Goal: Transaction & Acquisition: Purchase product/service

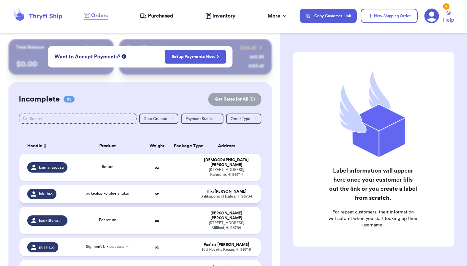
scroll to position [10, 0]
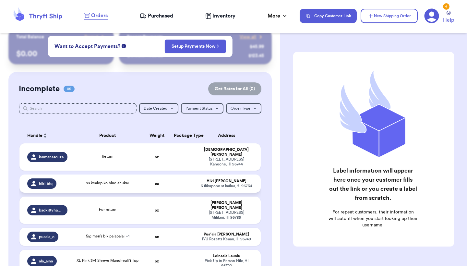
click at [119, 190] on td "xs kealopiko blue ahukai" at bounding box center [107, 184] width 73 height 18
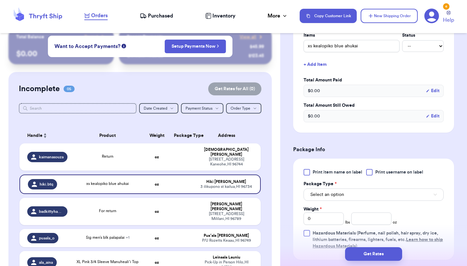
scroll to position [190, 0]
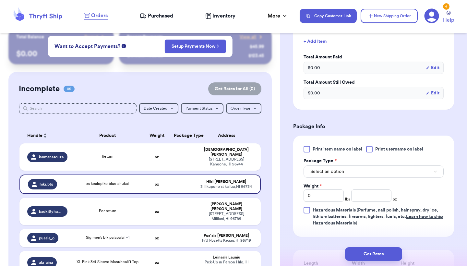
click at [312, 146] on div "Print item name on label Print username on label Package Type * Select an optio…" at bounding box center [373, 186] width 161 height 101
click at [312, 148] on label "Print item name on label" at bounding box center [333, 149] width 59 height 6
click at [0, 0] on input "Print item name on label" at bounding box center [0, 0] width 0 height 0
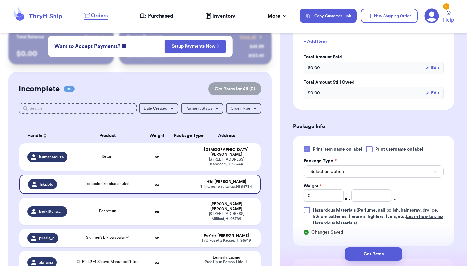
click at [336, 168] on button "Select an option" at bounding box center [374, 172] width 140 height 12
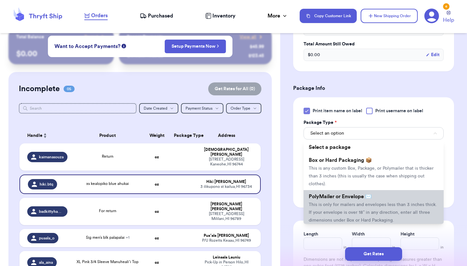
scroll to position [230, 0]
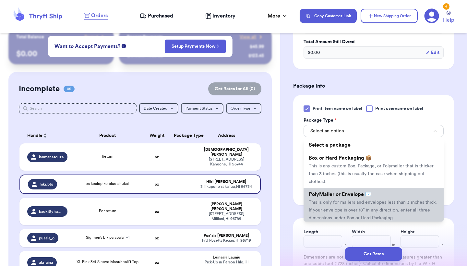
click at [325, 197] on span "PolyMailer or Envelope ✉️" at bounding box center [340, 194] width 63 height 5
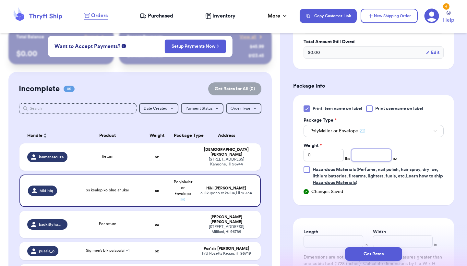
click at [386, 156] on input "number" at bounding box center [372, 155] width 40 height 12
type input "8.5"
click at [378, 250] on button "Get Rates" at bounding box center [373, 254] width 57 height 14
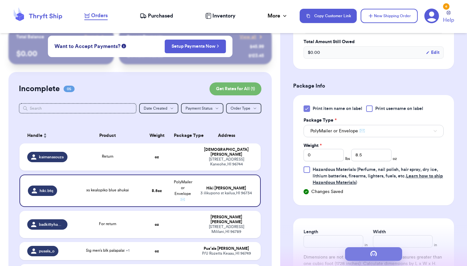
scroll to position [0, 0]
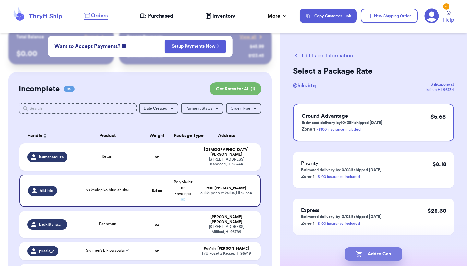
click at [394, 257] on button "Add to Cart" at bounding box center [373, 254] width 57 height 14
checkbox input "true"
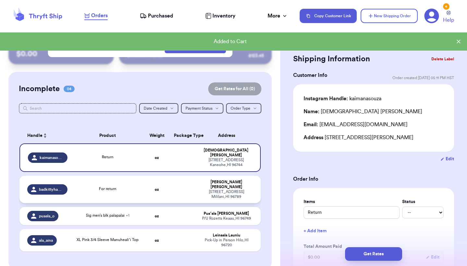
click at [147, 184] on td "oz" at bounding box center [157, 189] width 26 height 27
type input "For return"
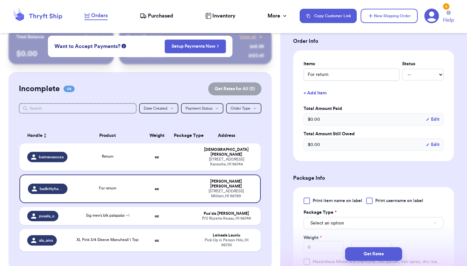
scroll to position [155, 0]
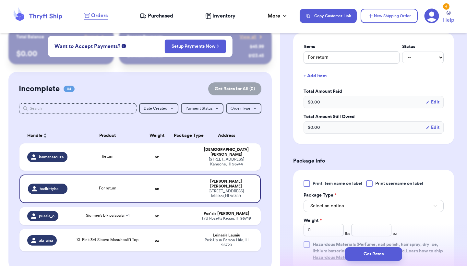
click at [307, 184] on div at bounding box center [307, 183] width 6 height 6
click at [0, 0] on input "Print item name on label" at bounding box center [0, 0] width 0 height 0
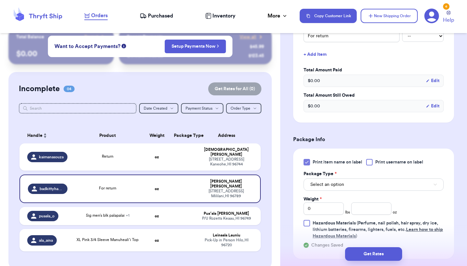
click at [332, 182] on button "Select an option" at bounding box center [374, 185] width 140 height 12
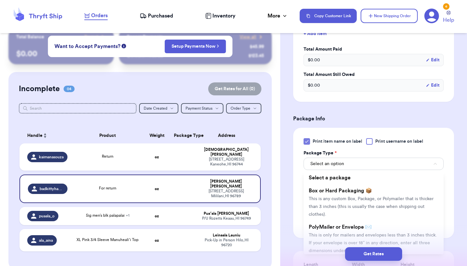
scroll to position [230, 0]
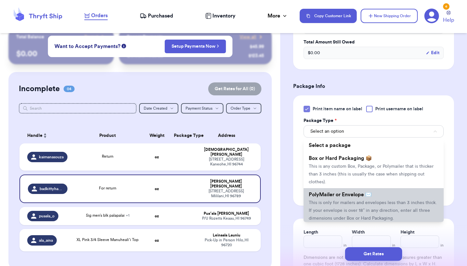
click at [329, 194] on span "PolyMailer or Envelope ✉️" at bounding box center [340, 194] width 63 height 5
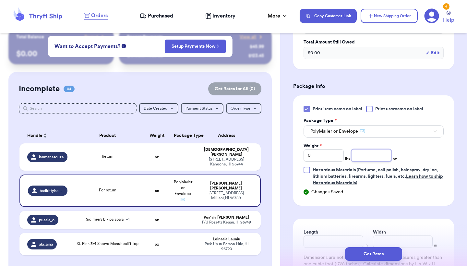
click at [383, 159] on input "number" at bounding box center [372, 155] width 40 height 12
type input "11.5"
click at [382, 256] on button "Get Rates" at bounding box center [373, 254] width 57 height 14
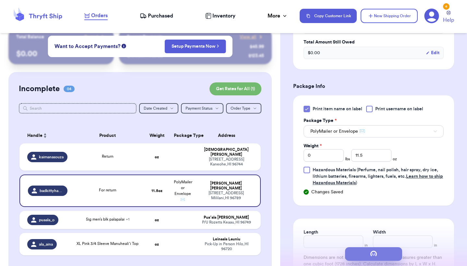
scroll to position [0, 0]
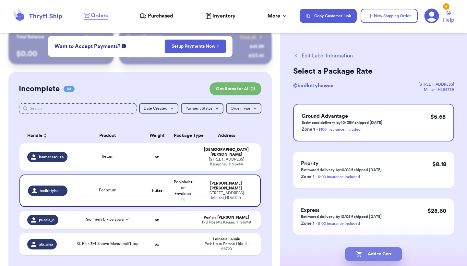
click at [382, 256] on button "Add to Cart" at bounding box center [373, 254] width 57 height 14
checkbox input "true"
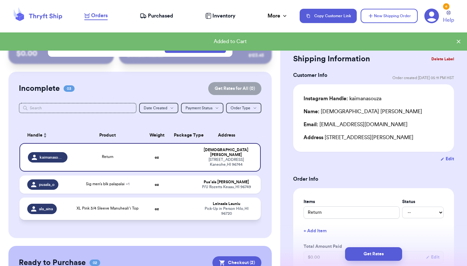
scroll to position [11, 0]
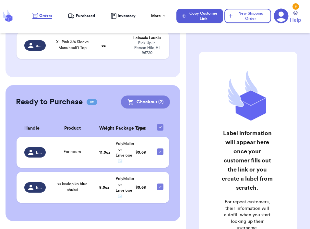
scroll to position [247, 0]
click at [121, 98] on button "Checkout ( 2 )" at bounding box center [145, 101] width 49 height 13
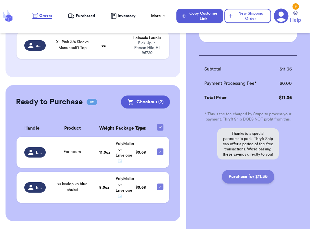
scroll to position [130, 0]
click at [247, 178] on button "Purchase for $11.36" at bounding box center [248, 177] width 53 height 14
checkbox input "false"
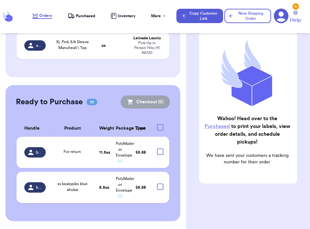
scroll to position [52, 0]
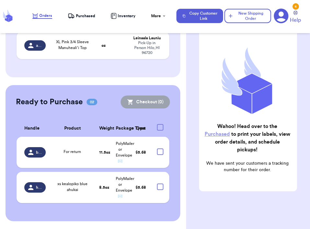
checkbox input "true"
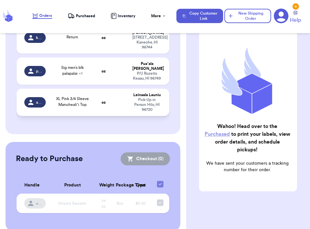
scroll to position [0, 0]
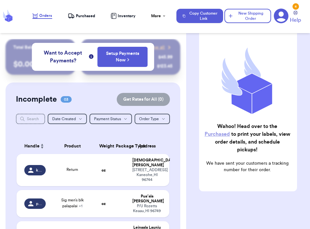
click at [80, 16] on span "Purchased" at bounding box center [85, 15] width 19 height 5
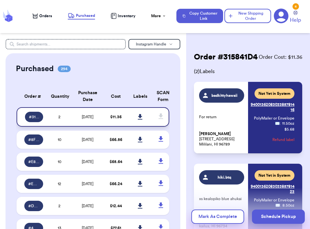
click at [137, 119] on link at bounding box center [140, 117] width 14 height 14
